Goal: Book appointment/travel/reservation

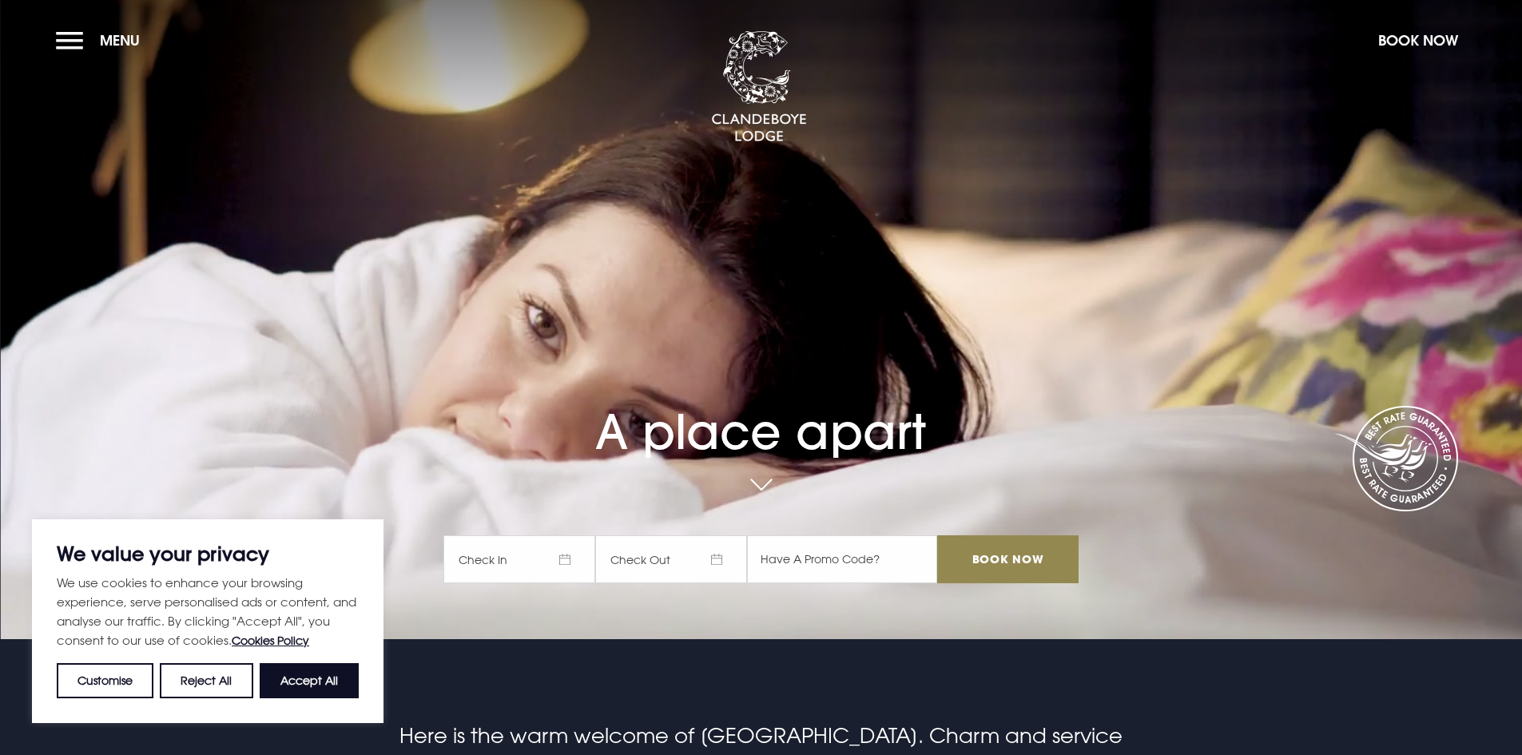
click at [321, 674] on button "Accept All" at bounding box center [309, 680] width 99 height 35
checkbox input "true"
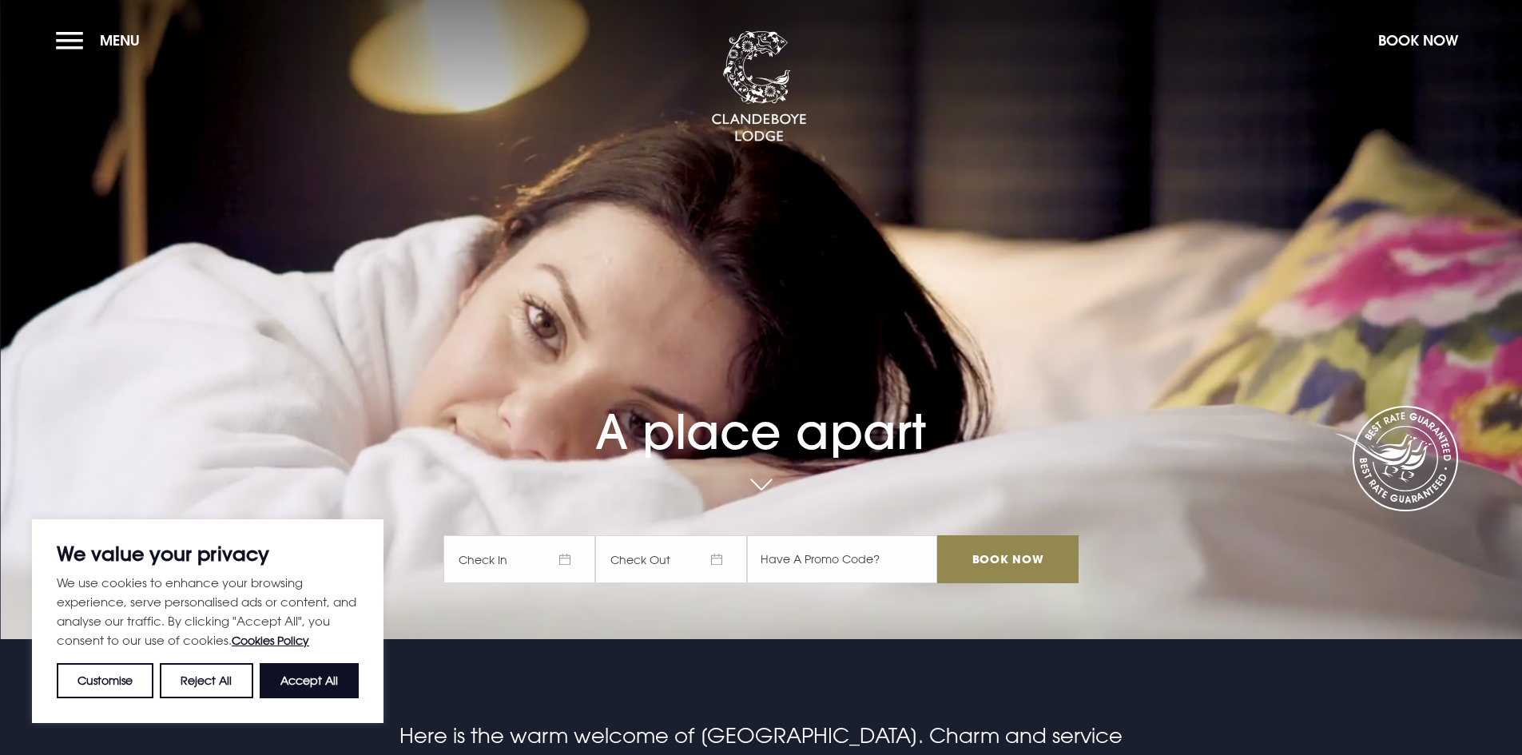
checkbox input "true"
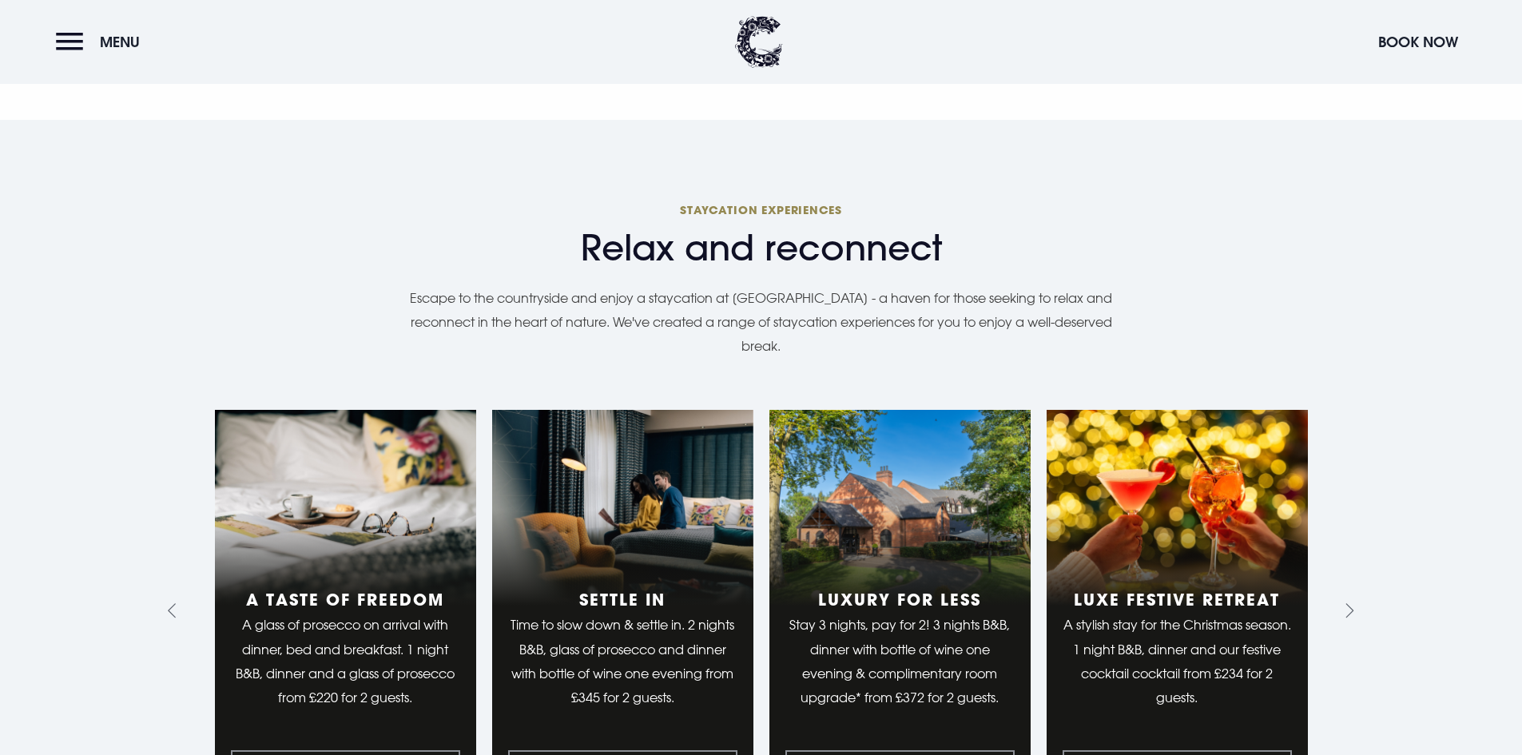
scroll to position [1677, 0]
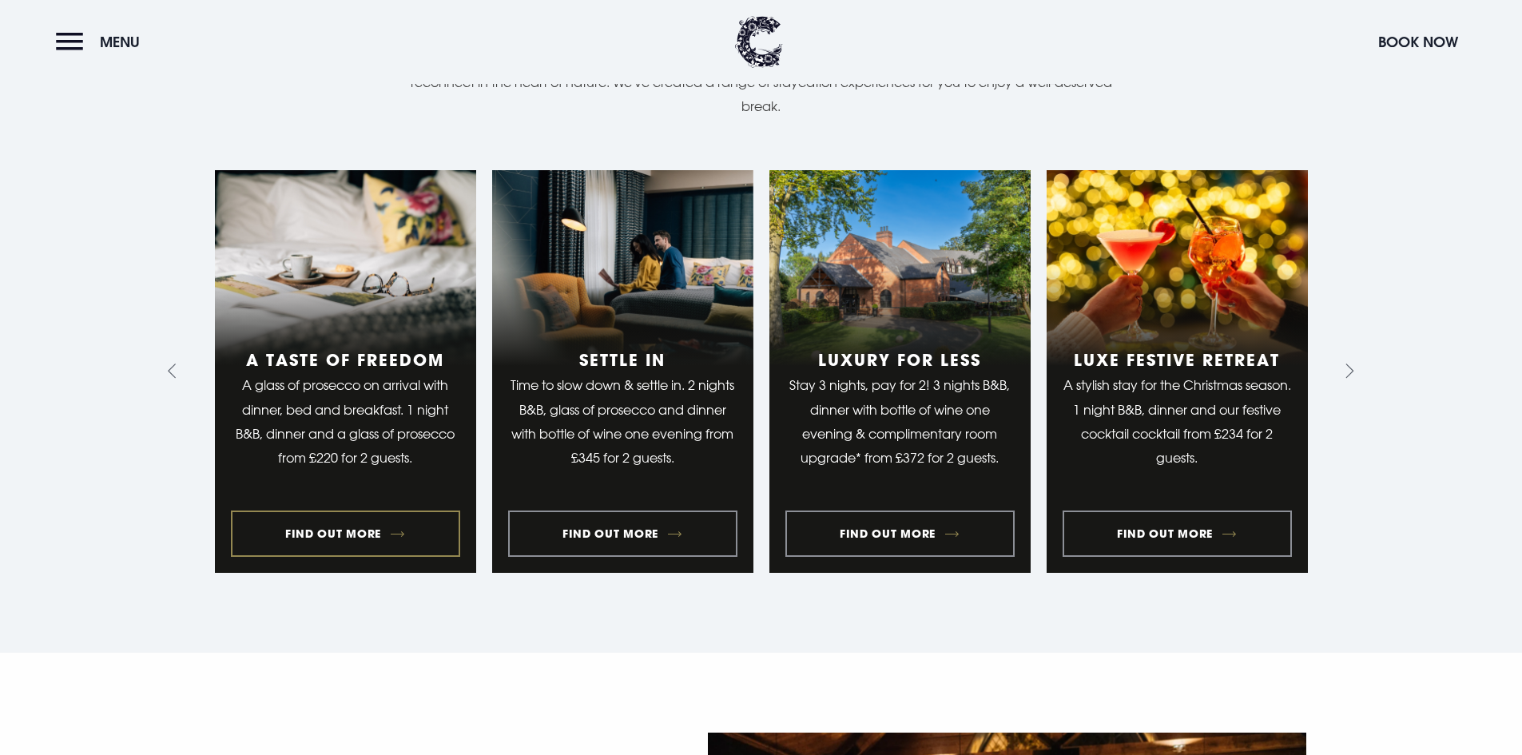
click at [393, 510] on link "1 of 10" at bounding box center [345, 371] width 261 height 403
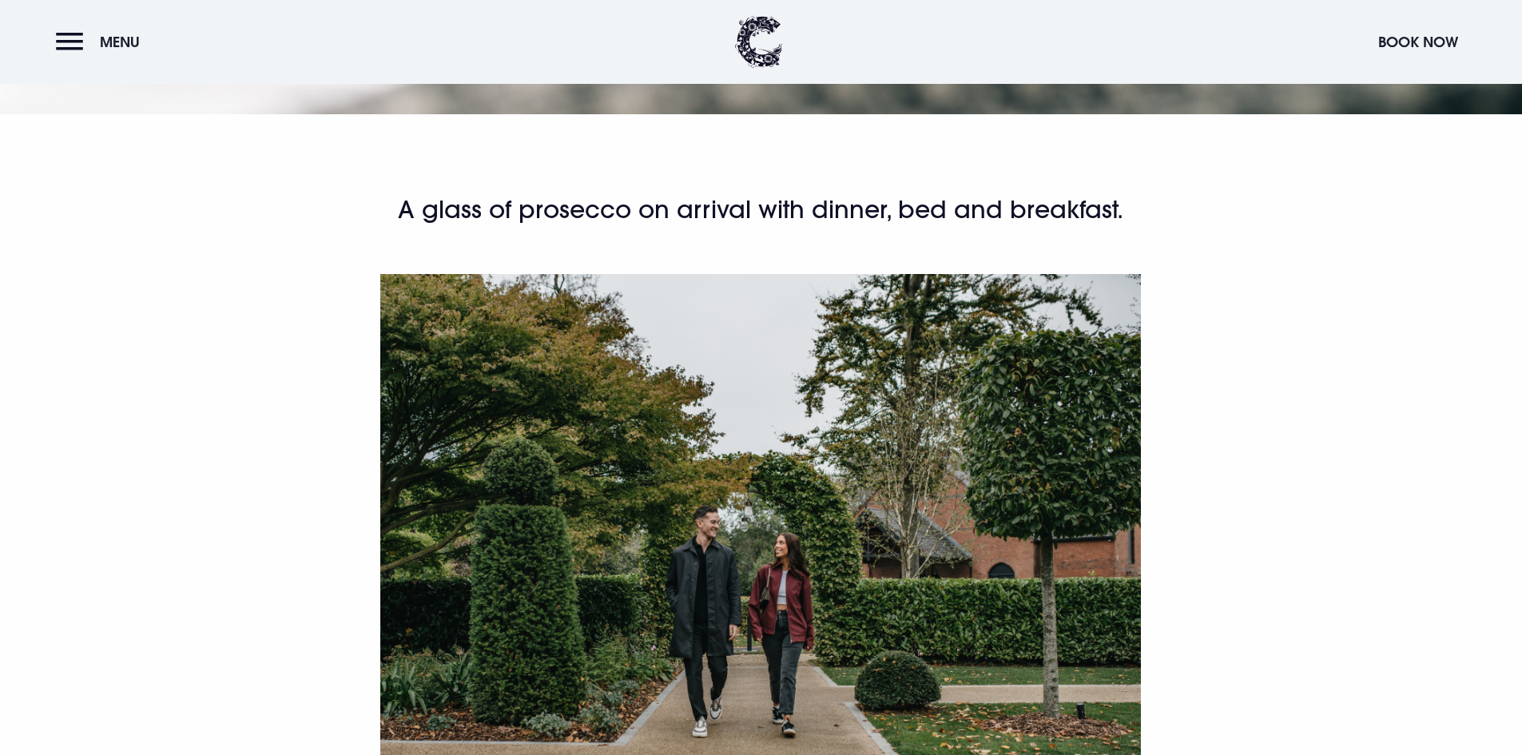
scroll to position [320, 0]
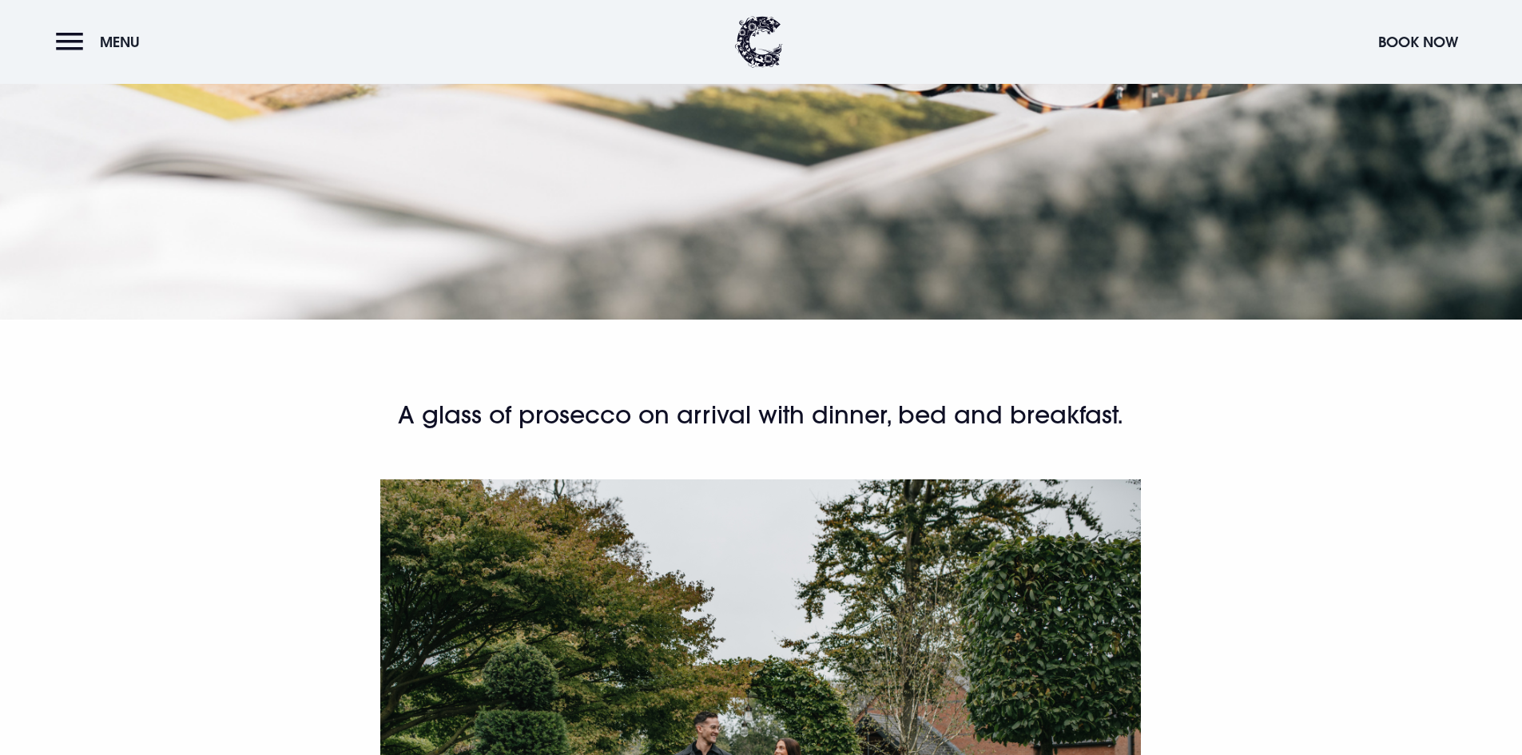
click at [1401, 94] on section "Staycation Experiences A taste of freedom" at bounding box center [761, -1] width 1522 height 639
click at [1411, 58] on button "Book Now" at bounding box center [1418, 42] width 96 height 34
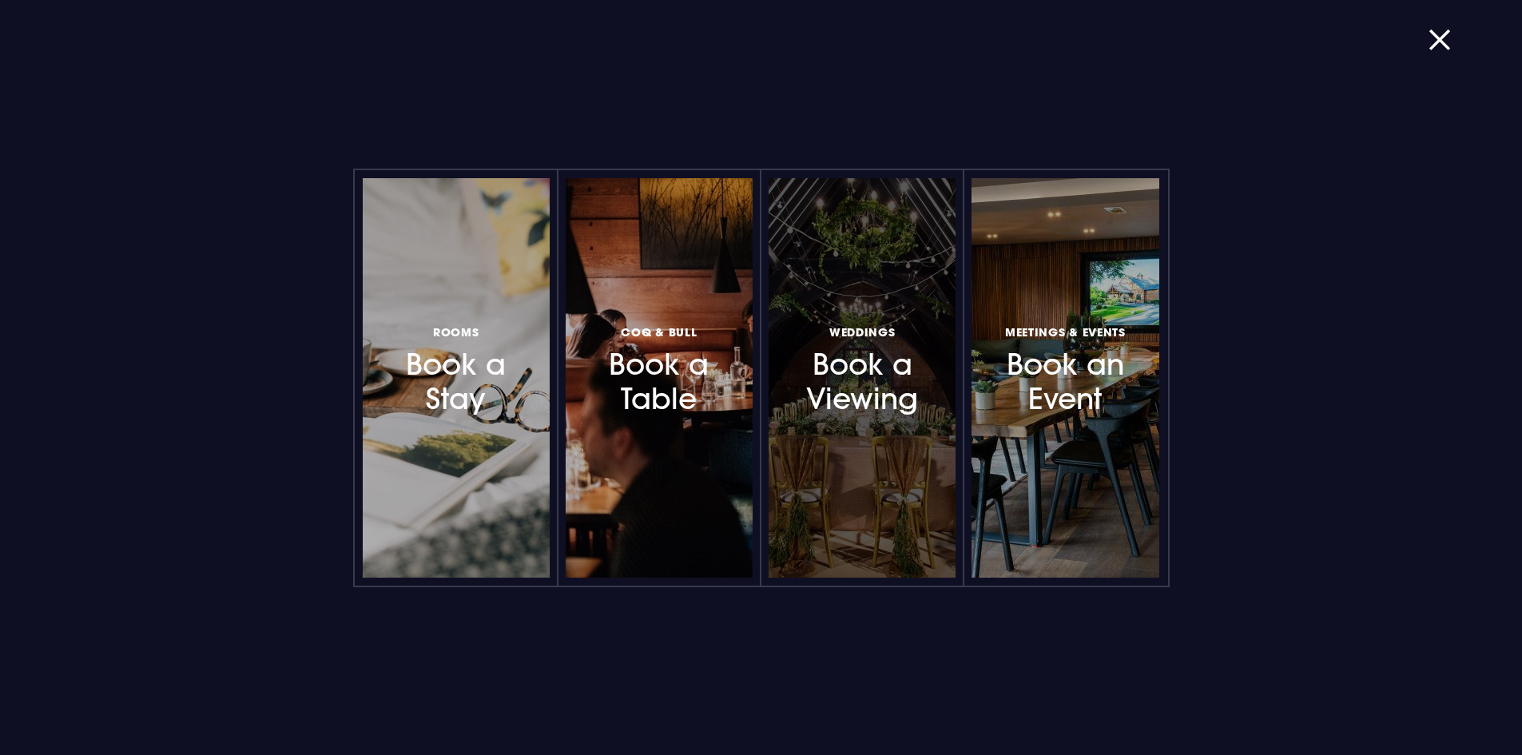
click at [842, 444] on div at bounding box center [861, 377] width 187 height 399
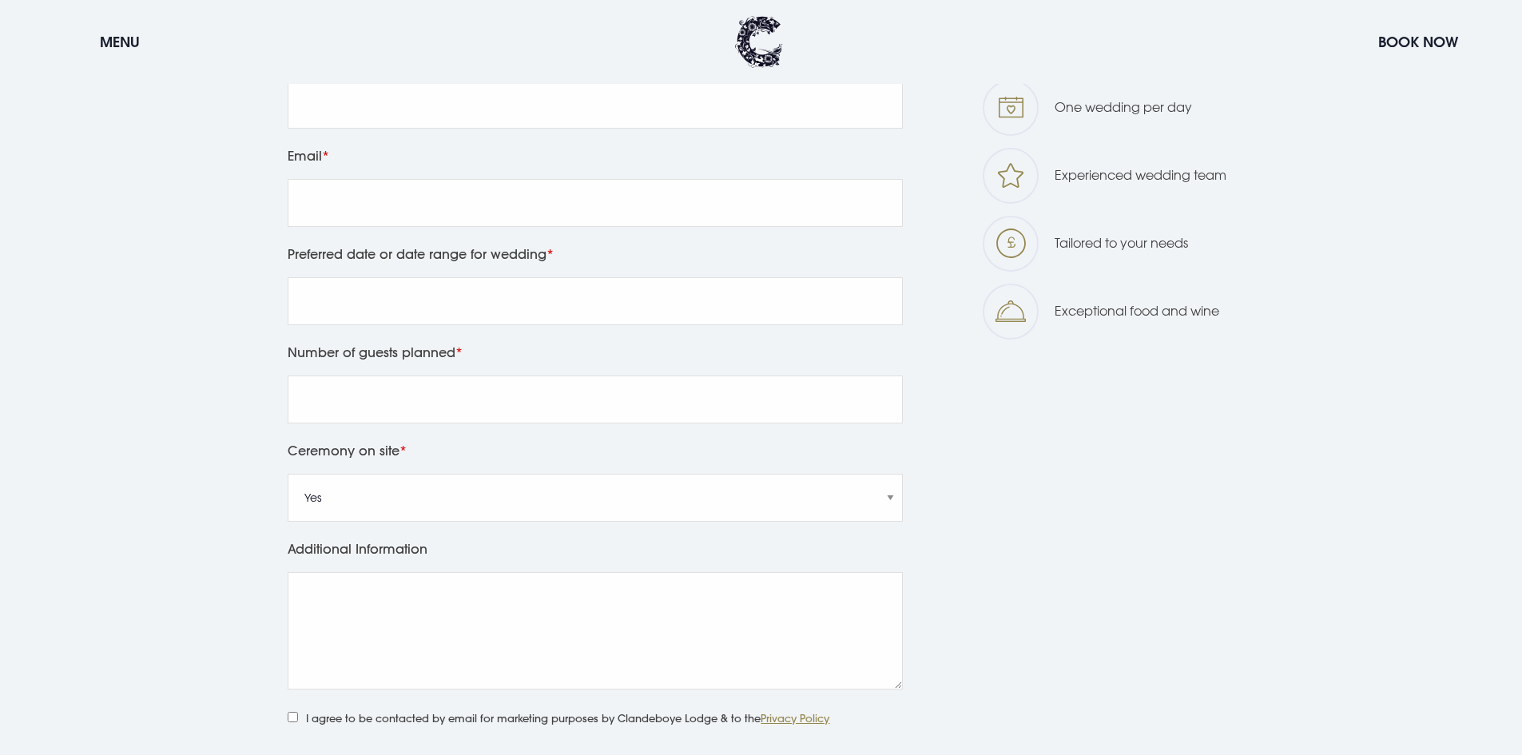
scroll to position [799, 0]
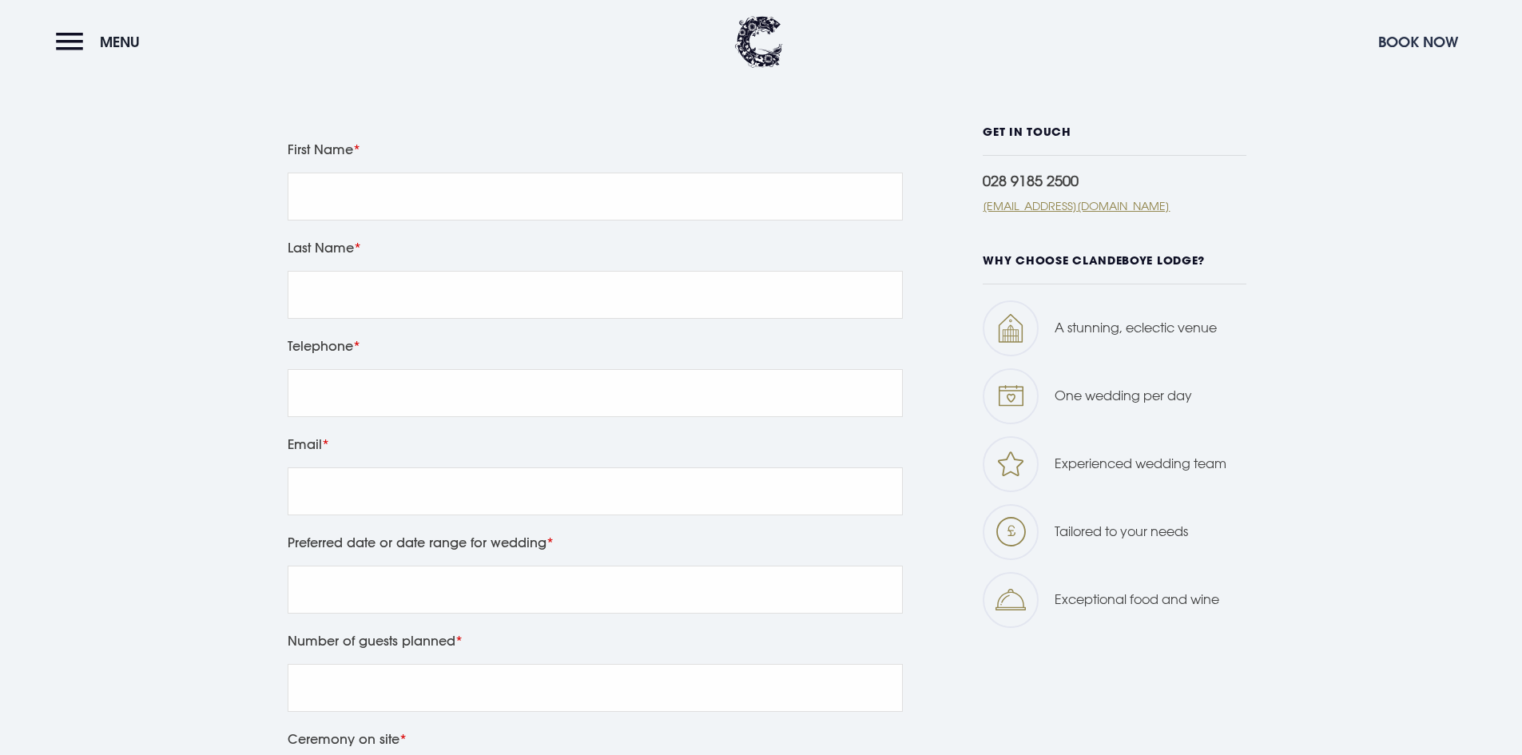
click at [1385, 42] on button "Book Now" at bounding box center [1418, 42] width 96 height 34
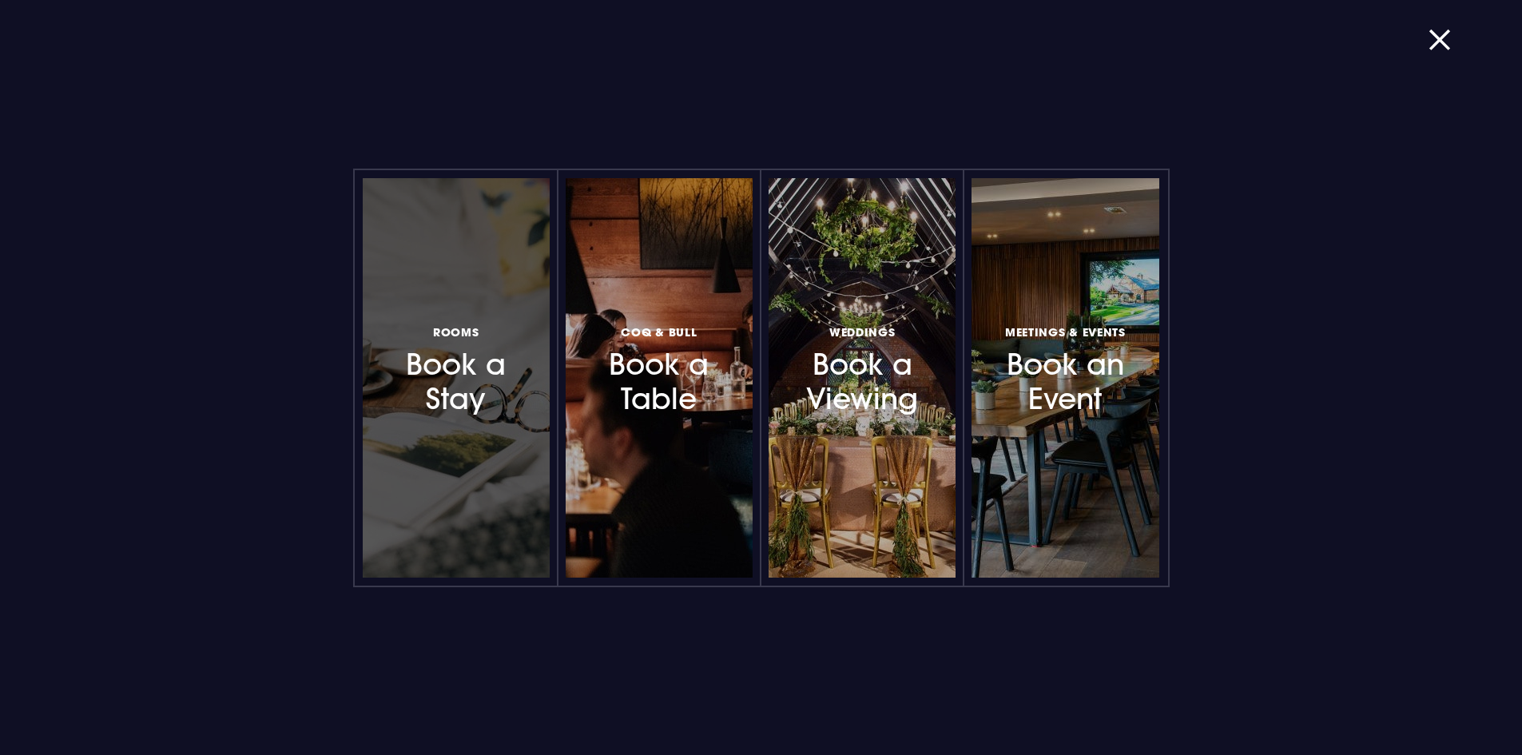
click at [453, 459] on div at bounding box center [456, 377] width 187 height 399
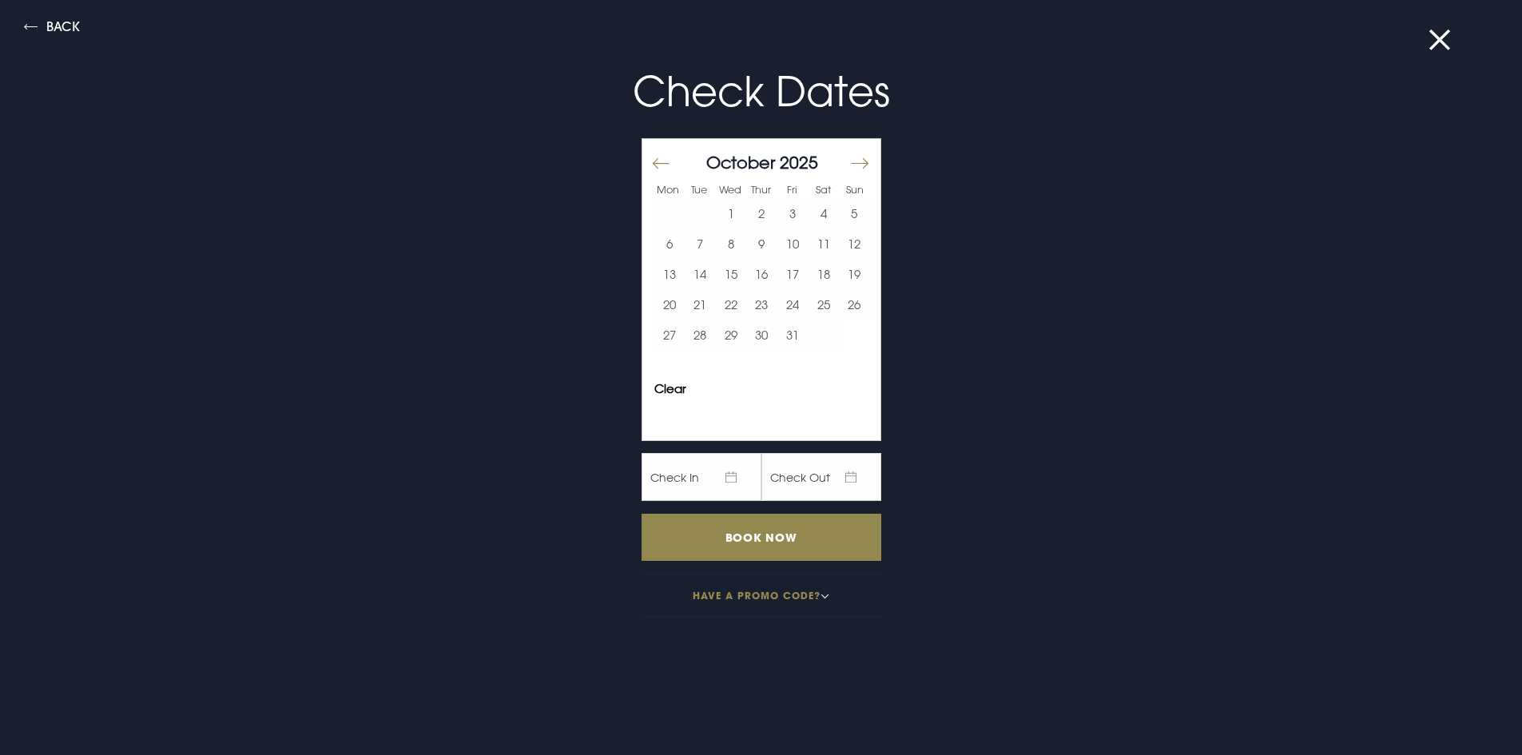
click at [862, 153] on div "[DATE] 1 2 3 4 5 6 7 8 9 10 11 12 13 14 15 16 17 18 19 20 21 22 23 24 25 26 27 …" at bounding box center [762, 257] width 240 height 236
click at [854, 157] on button "Move forward to switch to the next month." at bounding box center [858, 164] width 19 height 34
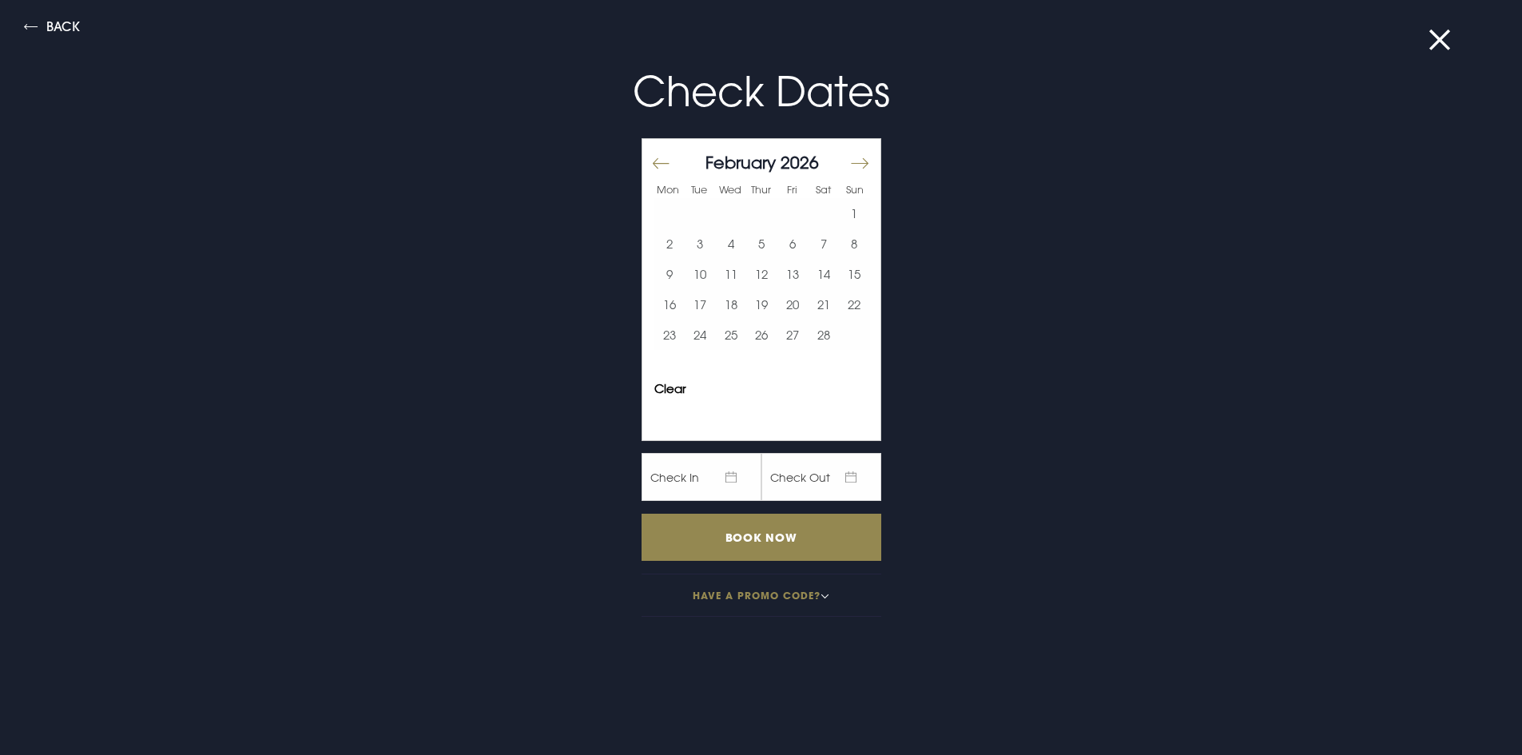
click at [854, 157] on button "Move forward to switch to the next month." at bounding box center [858, 164] width 19 height 34
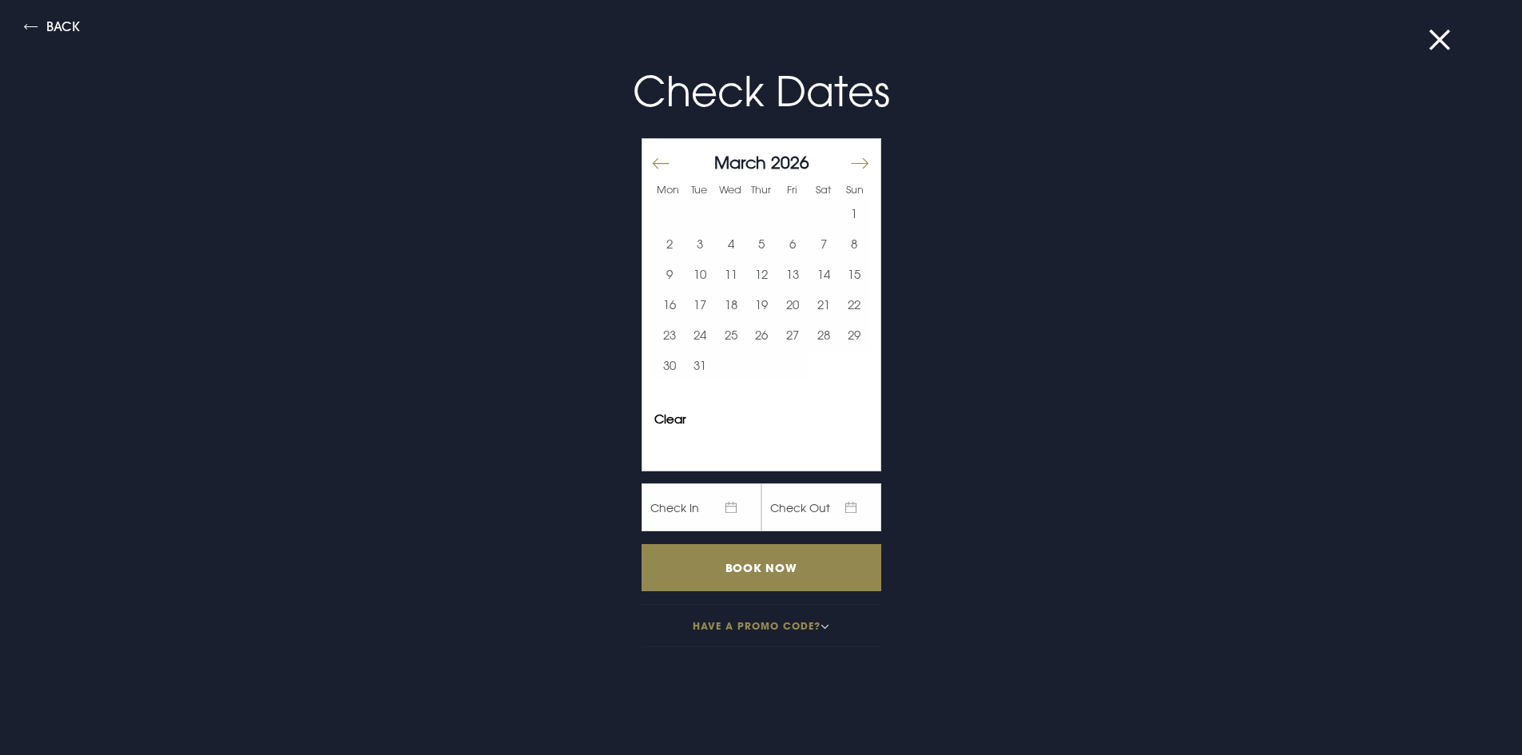
click at [854, 157] on button "Move forward to switch to the next month." at bounding box center [858, 164] width 19 height 34
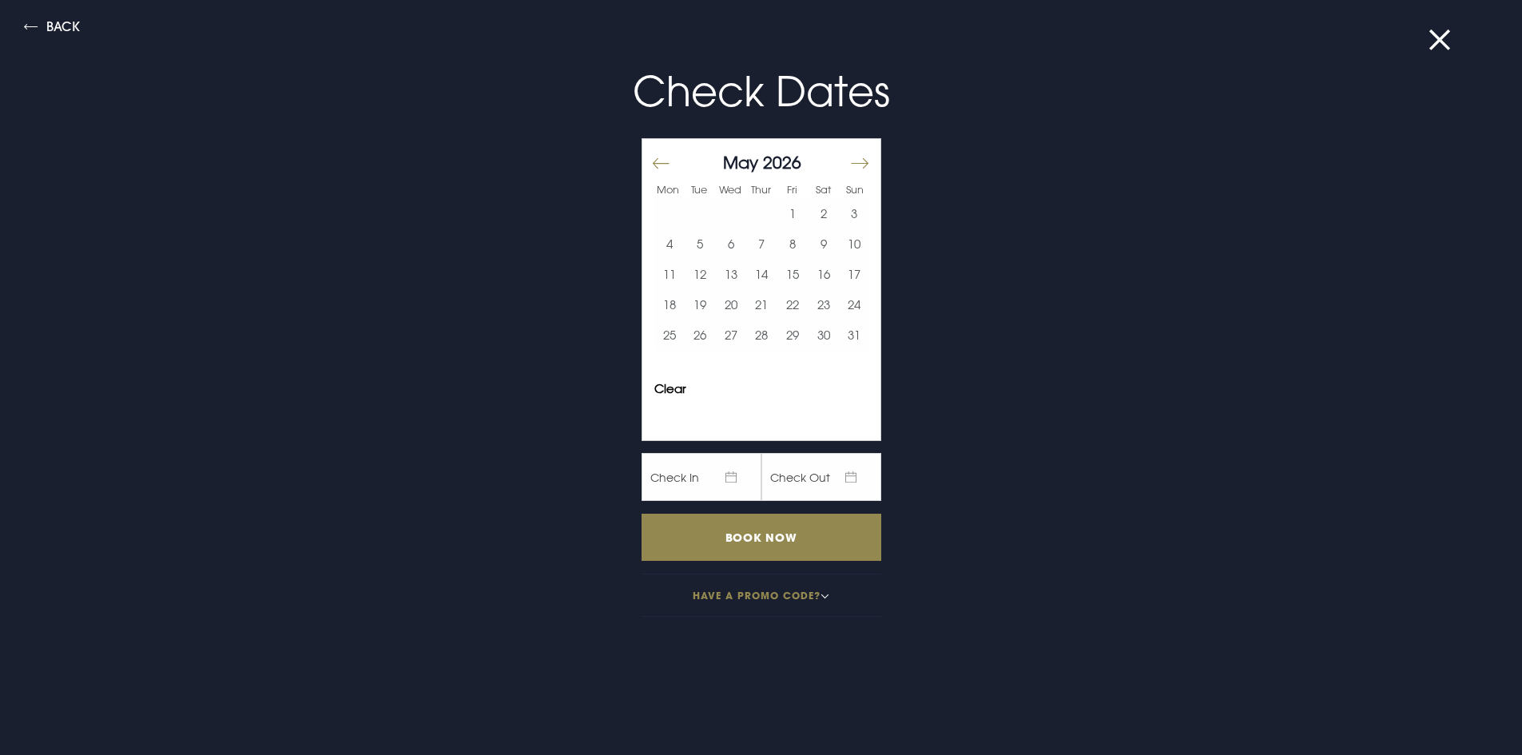
click at [852, 157] on button "Move forward to switch to the next month." at bounding box center [858, 164] width 19 height 34
click at [784, 306] on button "26" at bounding box center [792, 304] width 31 height 30
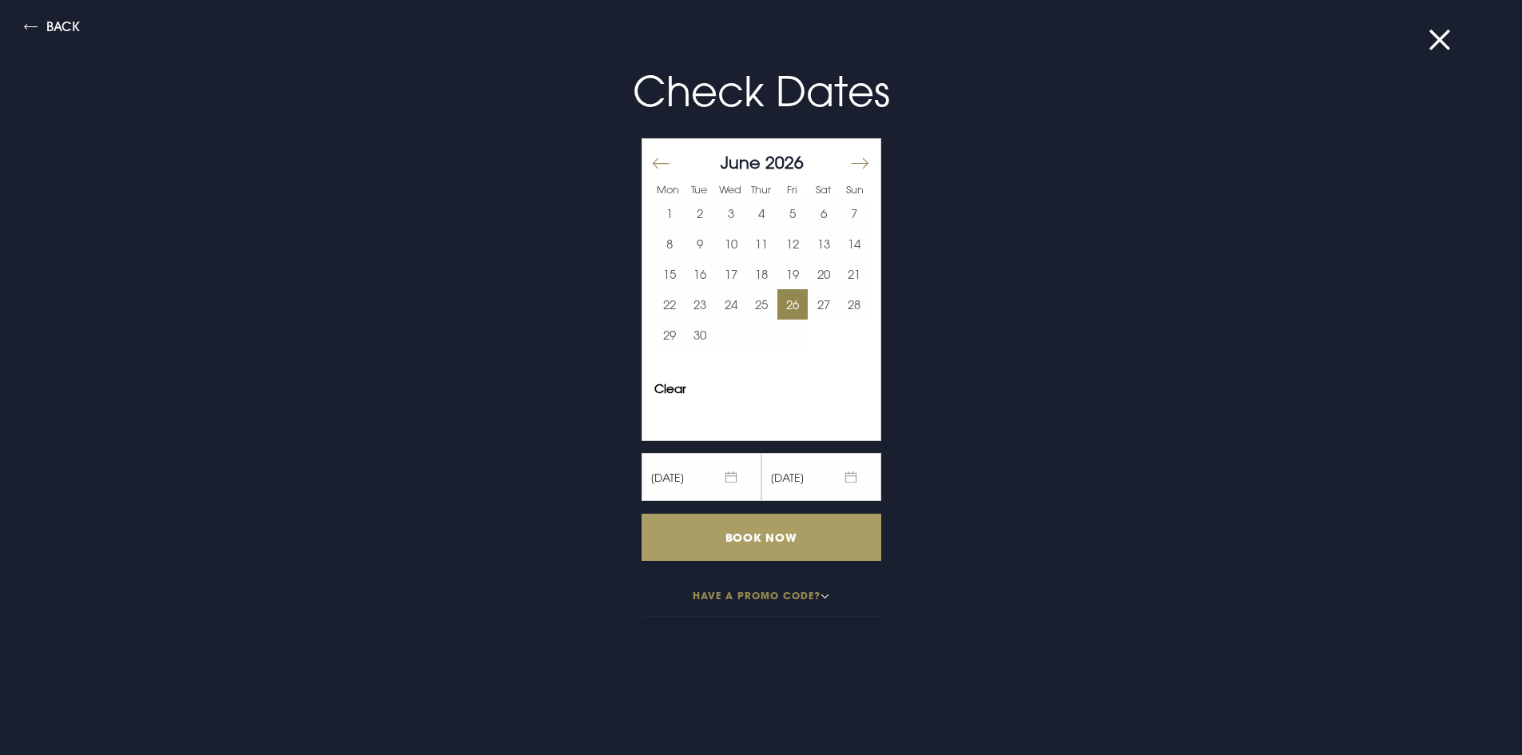
click at [775, 535] on input "Book Now" at bounding box center [761, 537] width 240 height 47
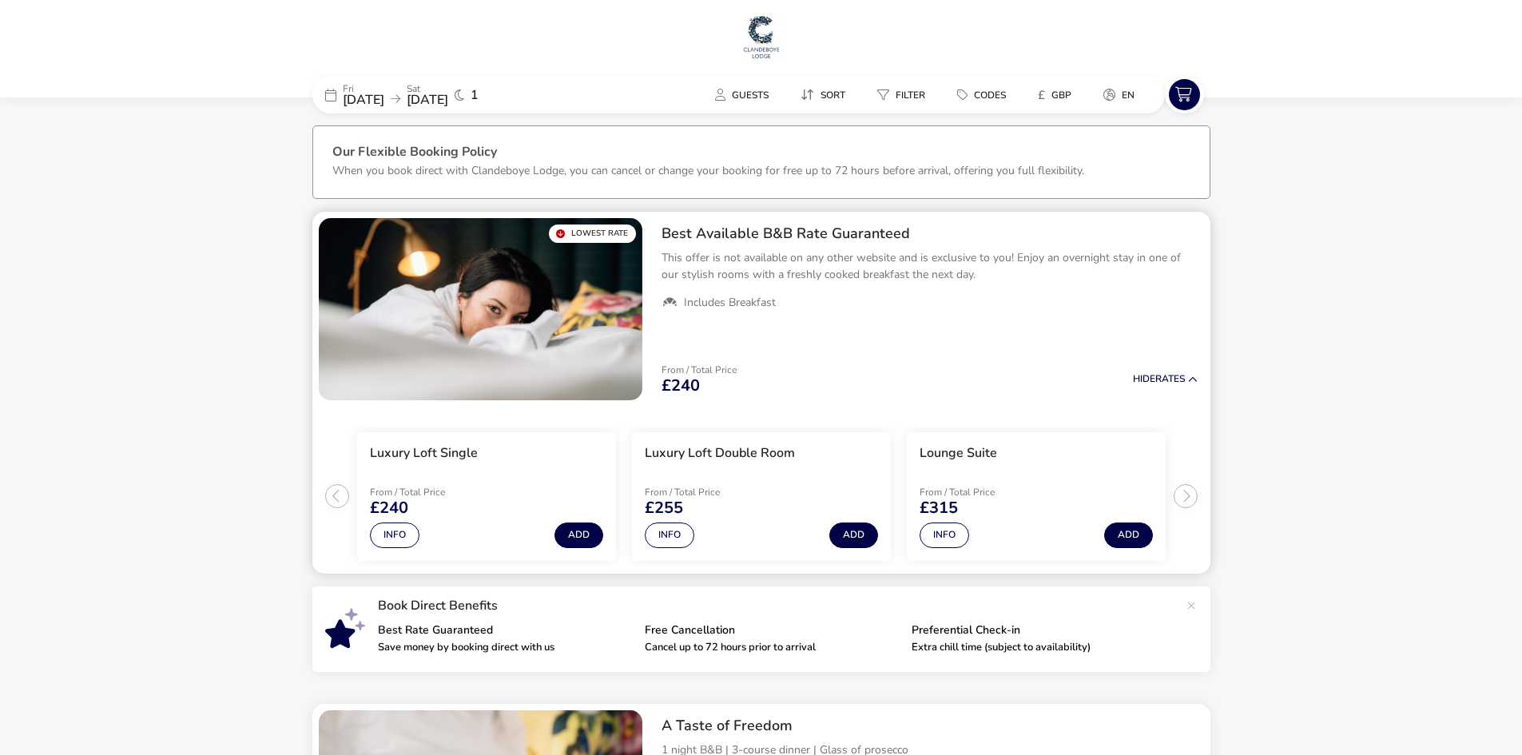
click at [1183, 503] on ul "Luxury Loft Single From / Total Price £240 Info Add Luxury Loft Double Room Fro…" at bounding box center [761, 490] width 898 height 167
click at [384, 97] on span "26 Jun 2026" at bounding box center [364, 100] width 42 height 18
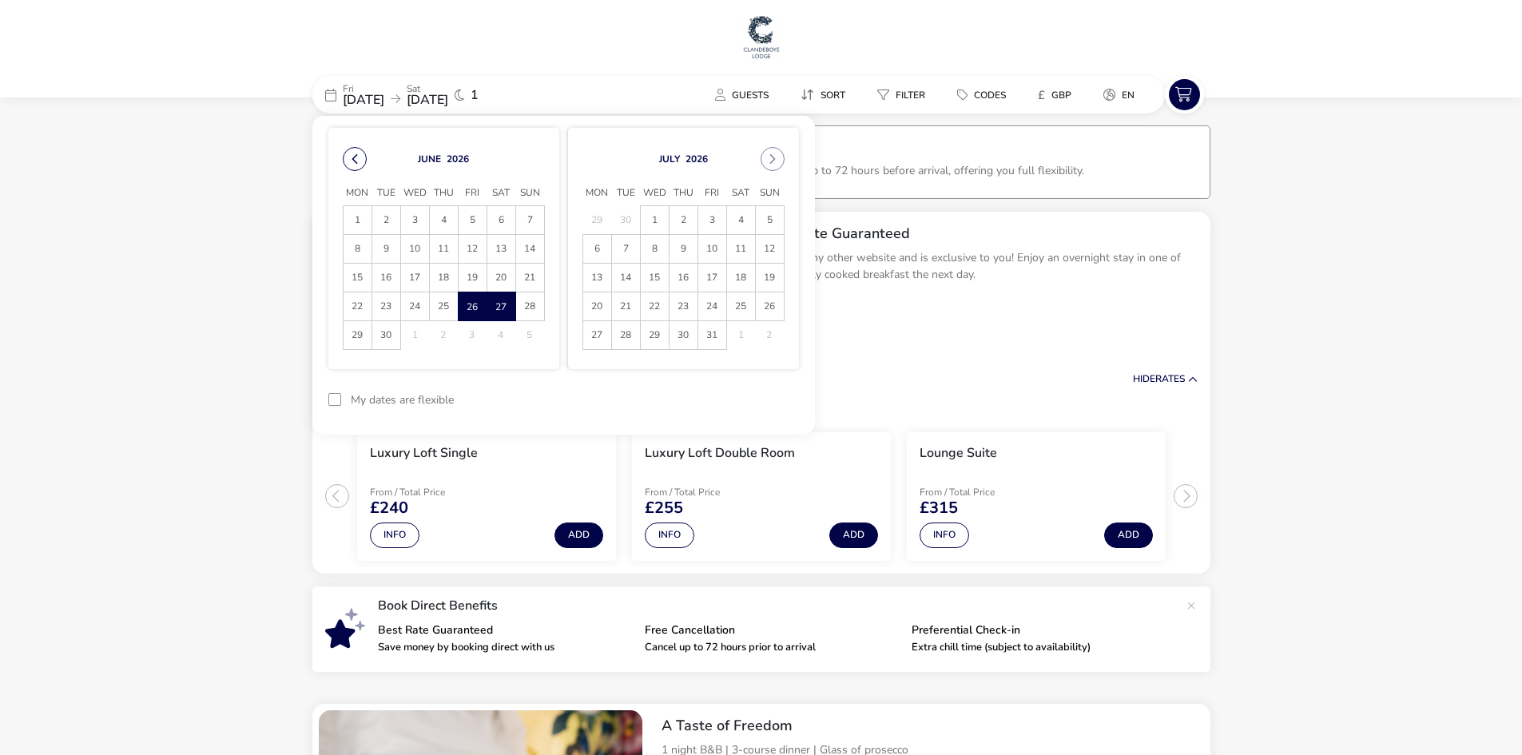
click at [347, 162] on button "Previous Month" at bounding box center [355, 159] width 24 height 24
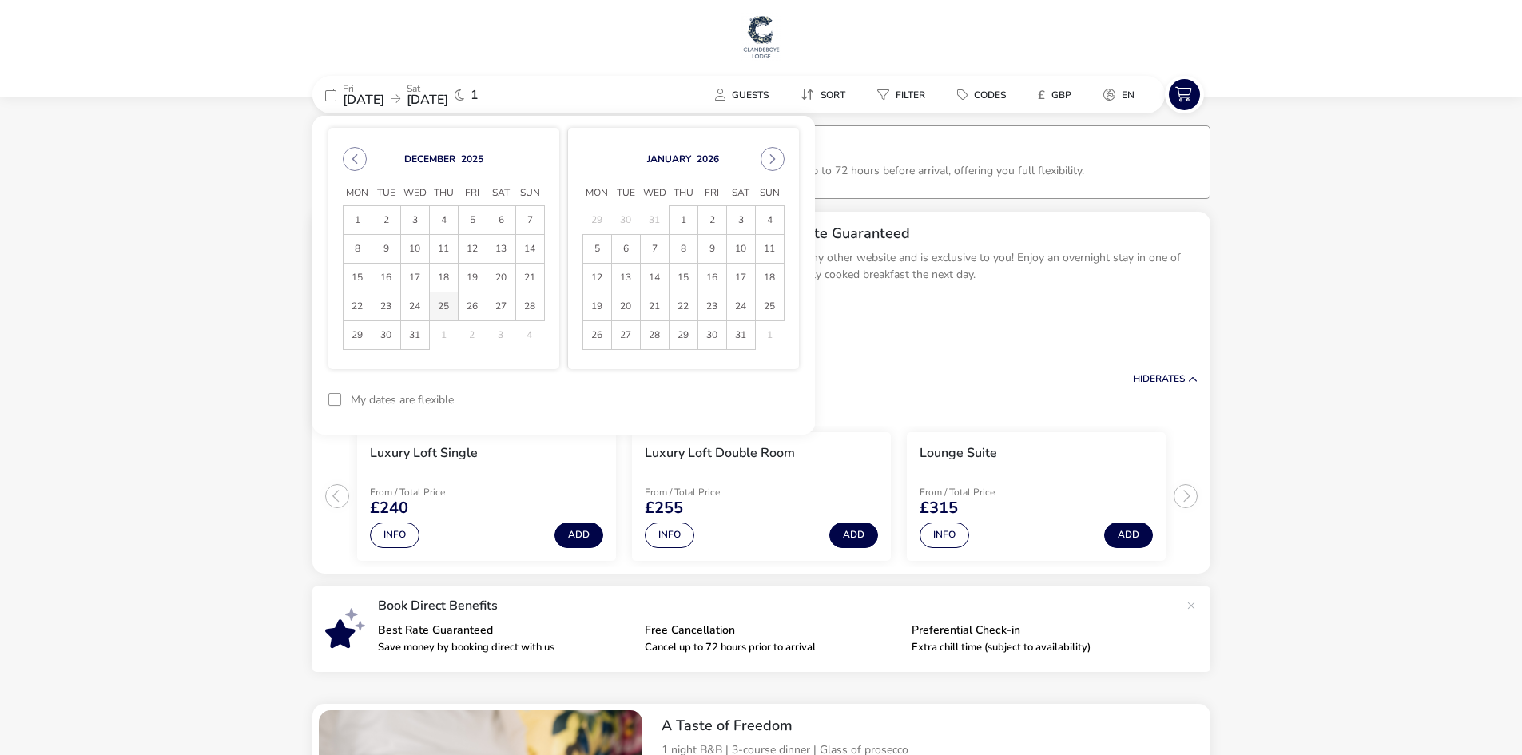
click at [437, 308] on span "25" at bounding box center [444, 306] width 28 height 28
click at [450, 310] on span "25" at bounding box center [444, 307] width 26 height 28
click at [771, 393] on button "reset" at bounding box center [767, 400] width 63 height 38
click at [369, 342] on span "29" at bounding box center [357, 335] width 28 height 28
click at [379, 339] on span "30" at bounding box center [386, 335] width 28 height 28
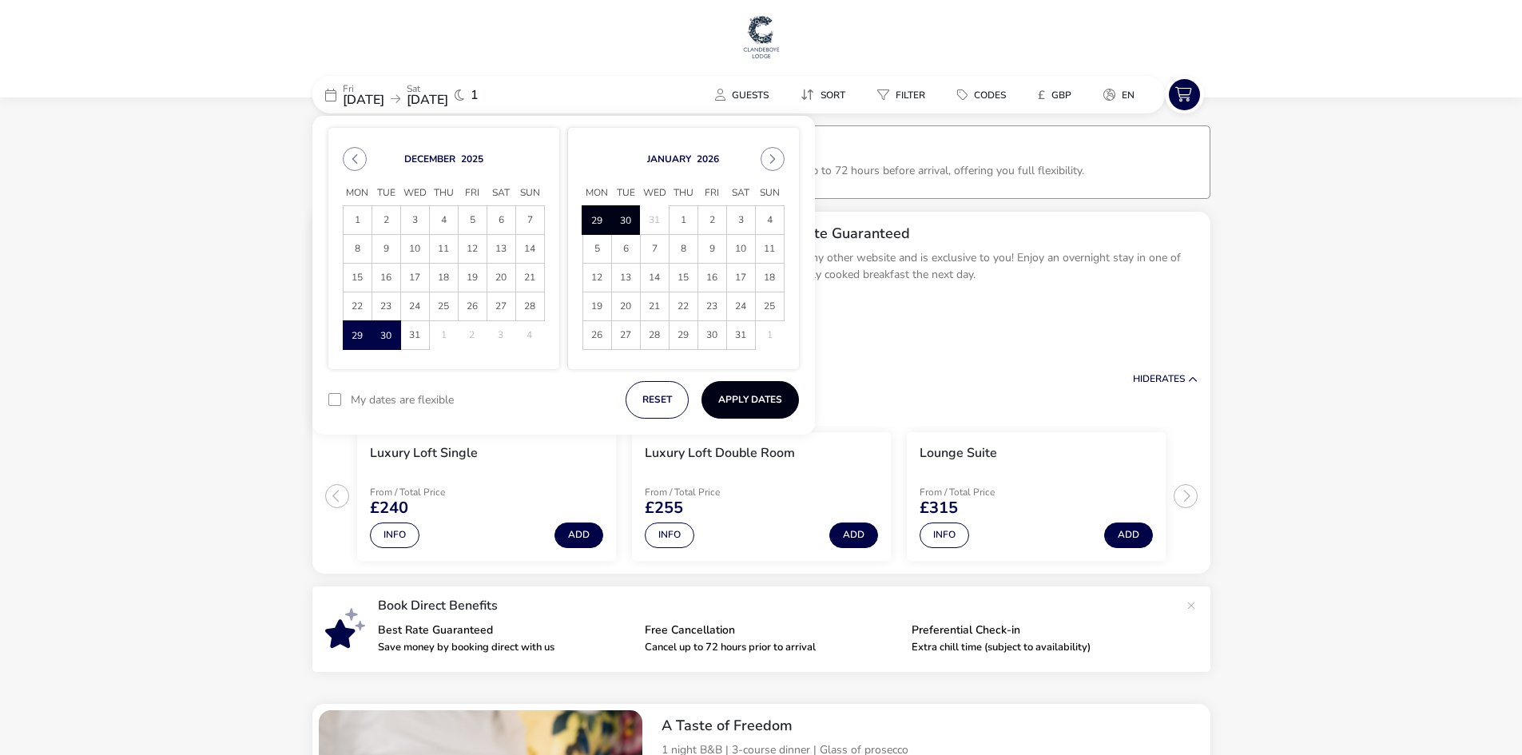
click at [734, 400] on button "Apply Dates" at bounding box center [749, 400] width 97 height 38
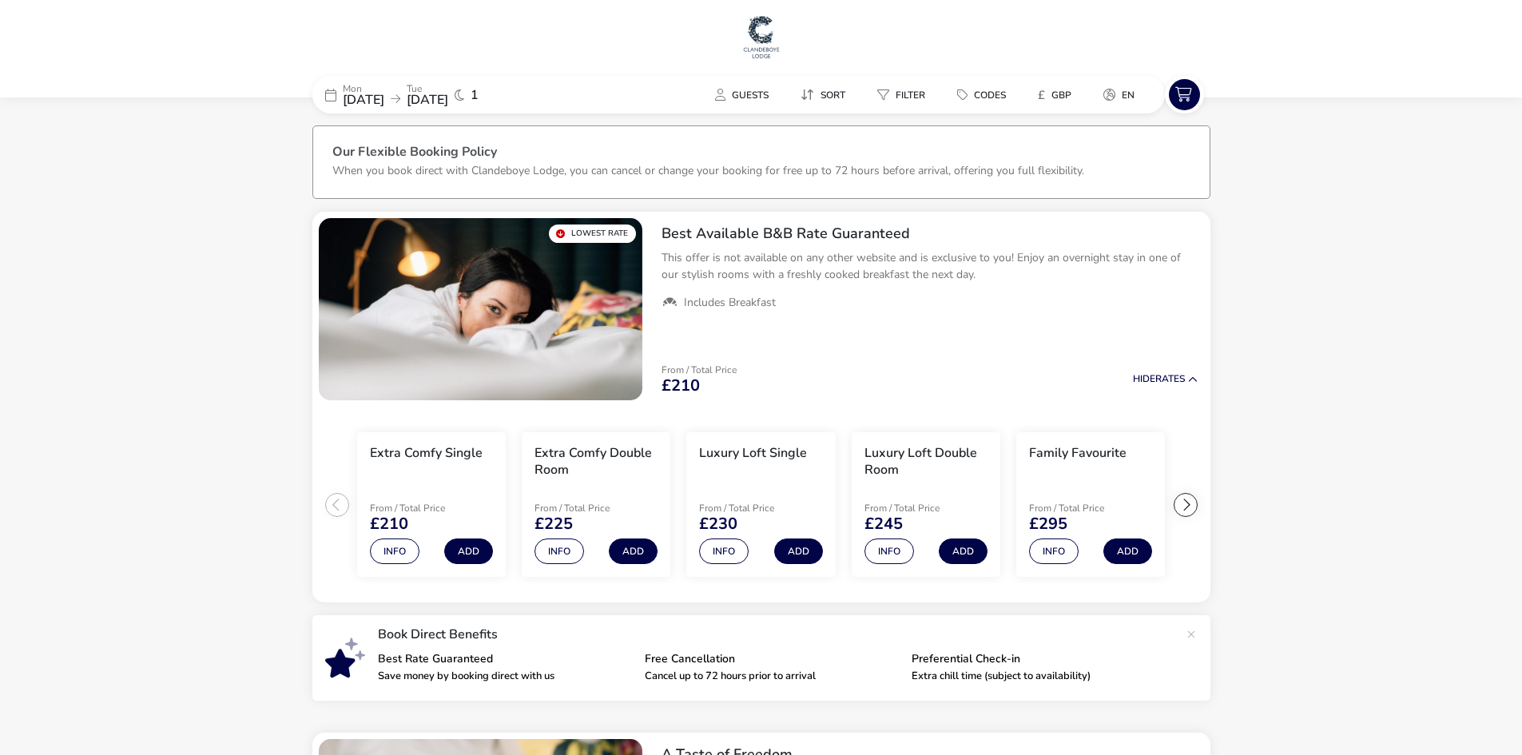
click at [773, 32] on img at bounding box center [761, 37] width 40 height 48
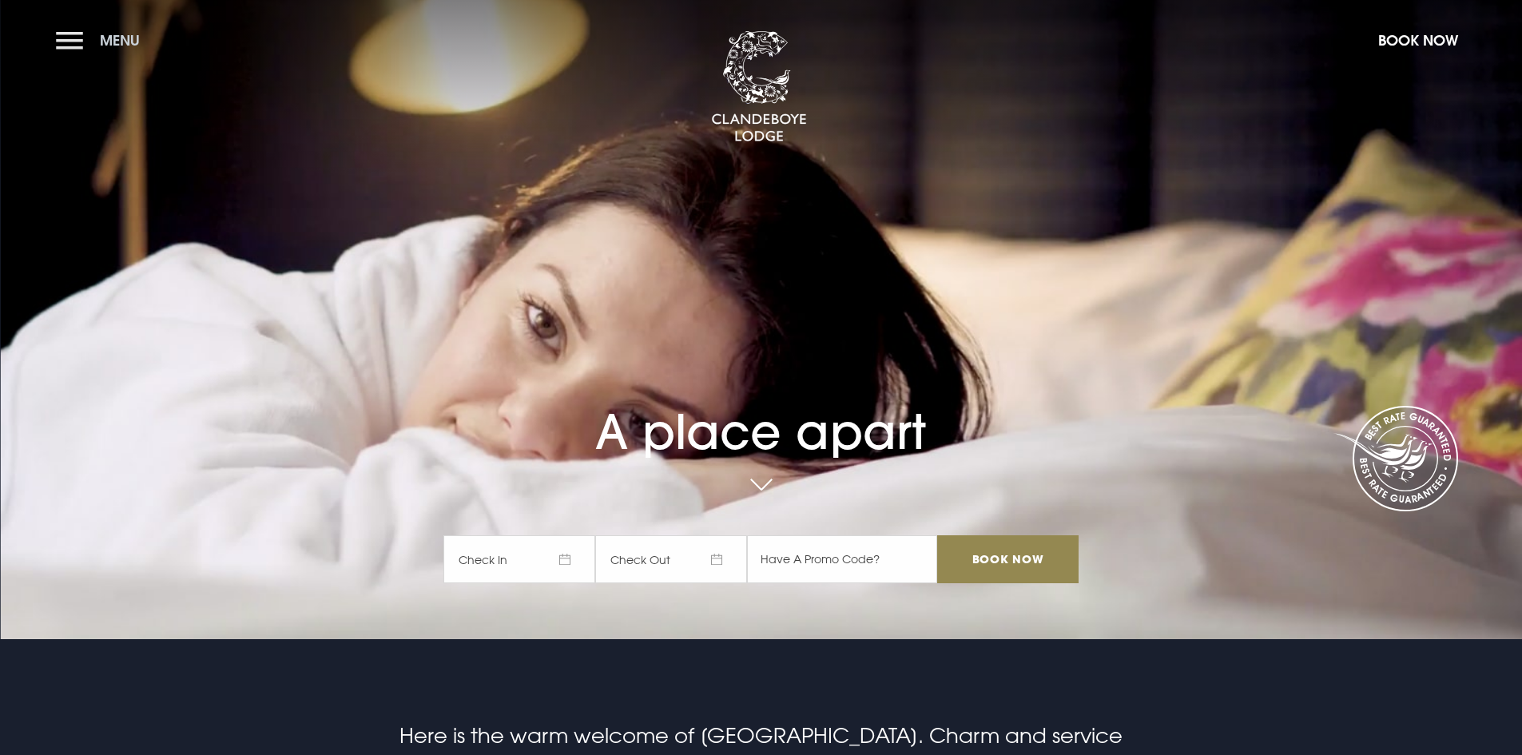
click at [59, 43] on button "Menu" at bounding box center [102, 40] width 92 height 34
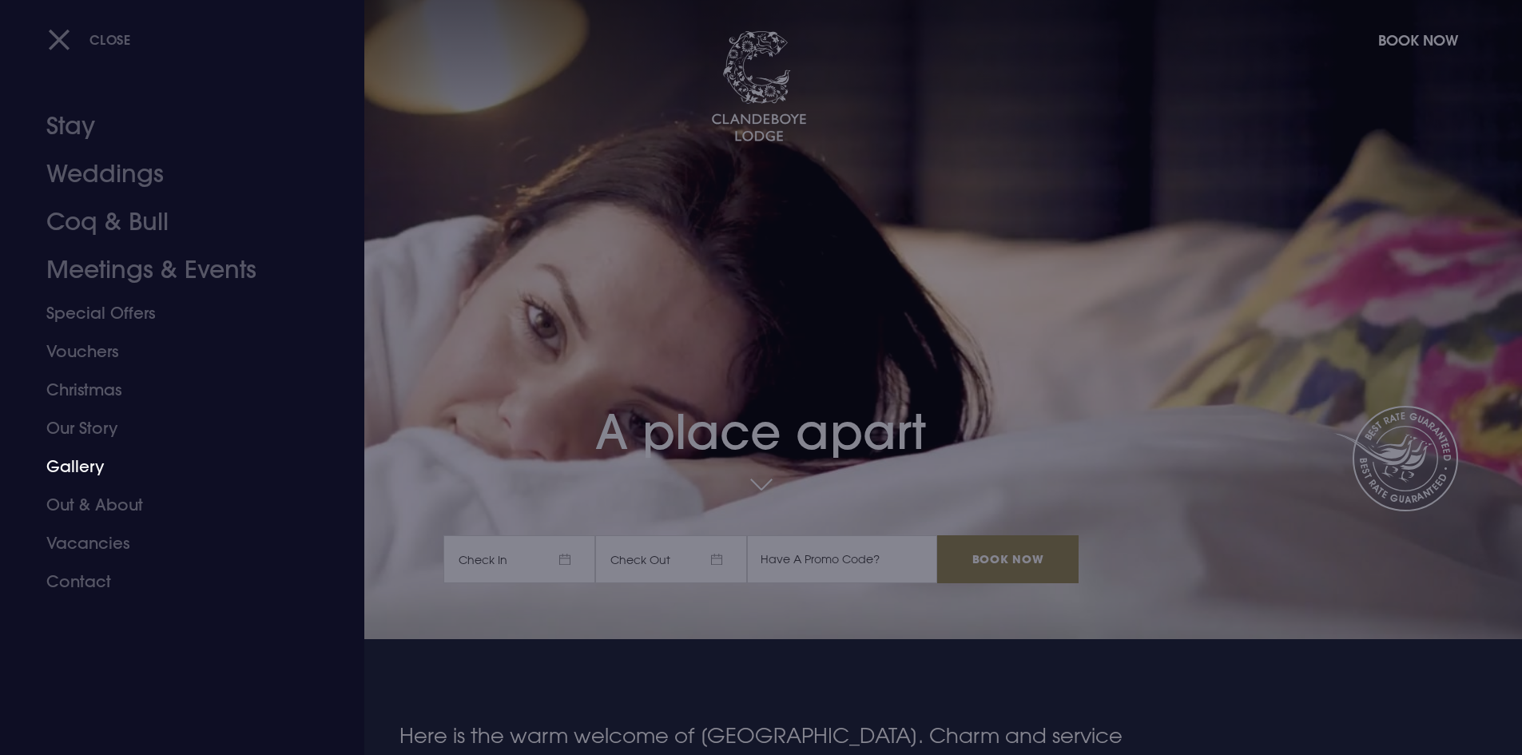
click at [185, 470] on link "Gallery" at bounding box center [172, 466] width 252 height 38
